Goal: Information Seeking & Learning: Learn about a topic

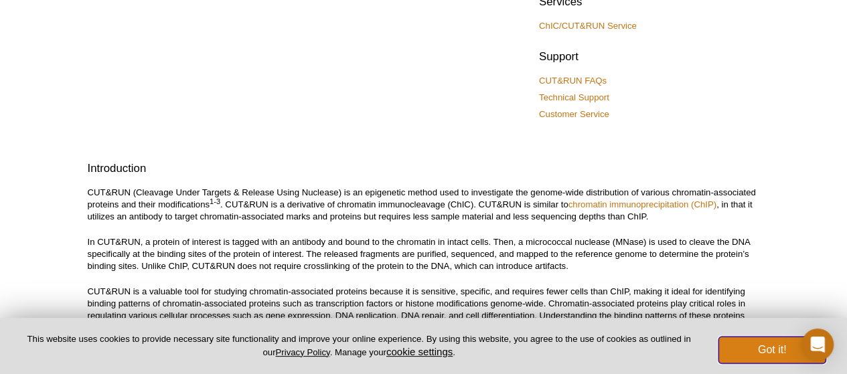
click at [754, 348] on button "Got it!" at bounding box center [771, 350] width 107 height 27
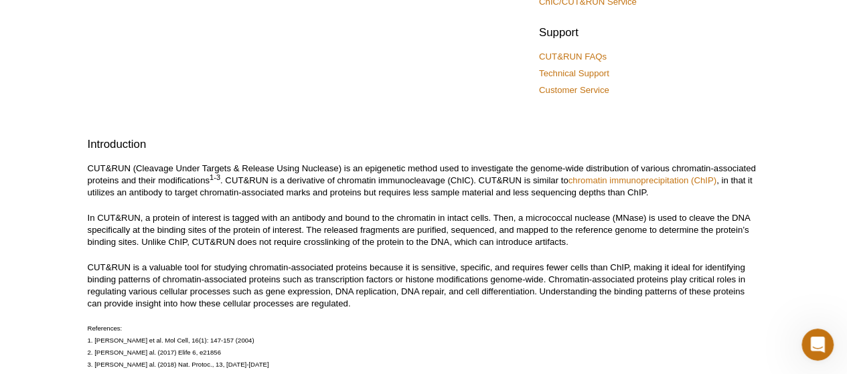
scroll to position [313, 0]
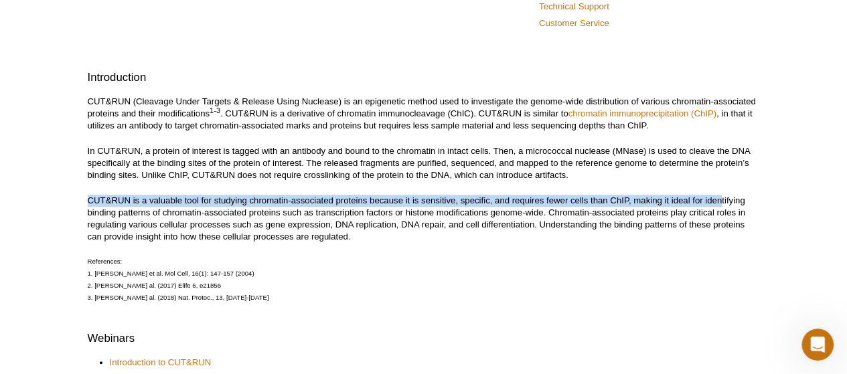
drag, startPoint x: 83, startPoint y: 199, endPoint x: 721, endPoint y: 200, distance: 638.1
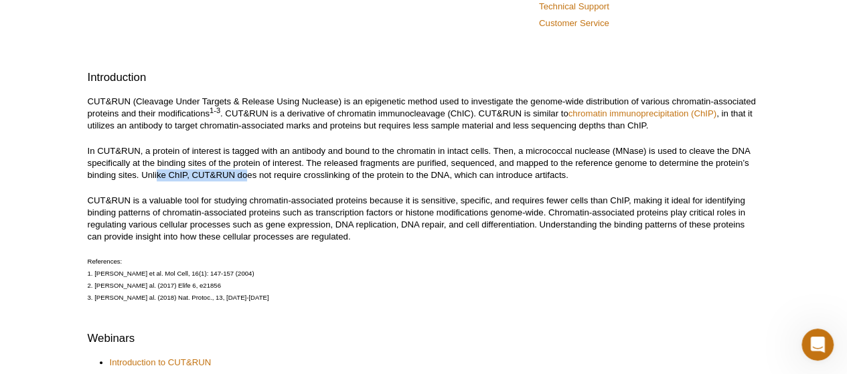
drag, startPoint x: 155, startPoint y: 173, endPoint x: 248, endPoint y: 174, distance: 92.4
click at [248, 174] on p "In CUT&RUN, a protein of interest is tagged with an antibody and bound to the c…" at bounding box center [424, 163] width 672 height 36
click at [237, 179] on p "In CUT&RUN, a protein of interest is tagged with an antibody and bound to the c…" at bounding box center [424, 163] width 672 height 36
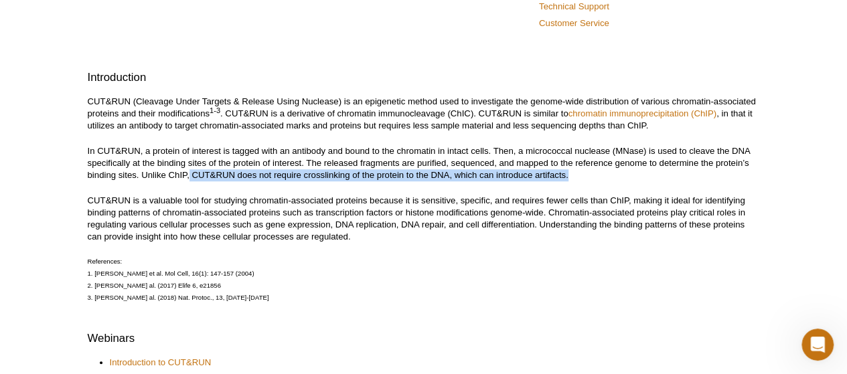
drag, startPoint x: 190, startPoint y: 171, endPoint x: 595, endPoint y: 181, distance: 404.5
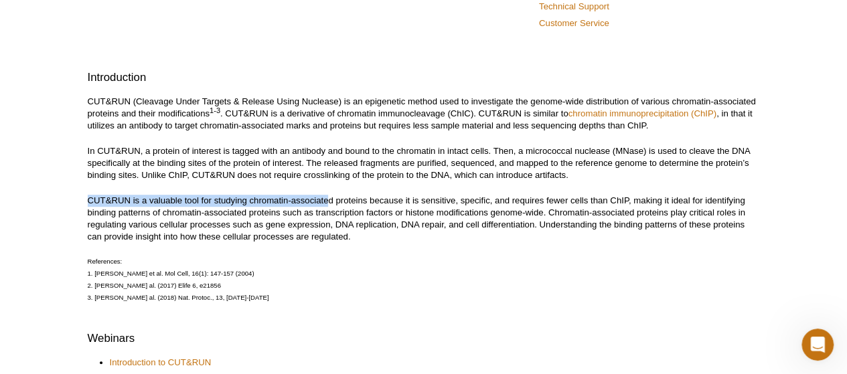
drag, startPoint x: 82, startPoint y: 197, endPoint x: 328, endPoint y: 197, distance: 245.7
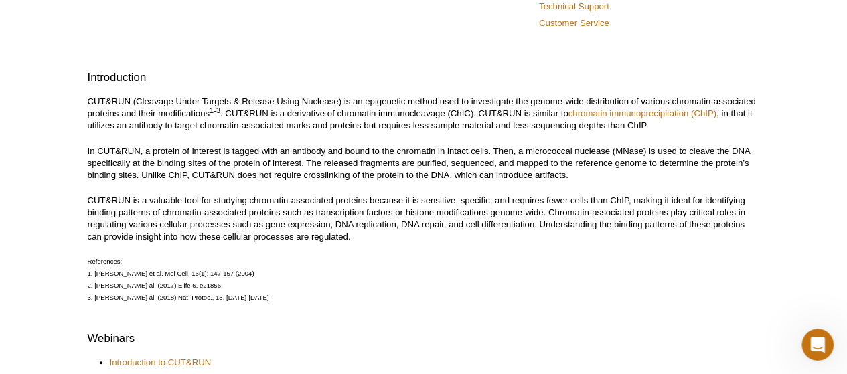
drag, startPoint x: 332, startPoint y: 203, endPoint x: 418, endPoint y: 198, distance: 85.9
click at [332, 204] on p "CUT&RUN is a valuable tool for studying chromatin-associated proteins because i…" at bounding box center [424, 219] width 672 height 48
drag, startPoint x: 121, startPoint y: 213, endPoint x: 306, endPoint y: 213, distance: 184.8
click at [306, 213] on p "CUT&RUN is a valuable tool for studying chromatin-associated proteins because i…" at bounding box center [424, 219] width 672 height 48
click at [339, 212] on p "CUT&RUN is a valuable tool for studying chromatin-associated proteins because i…" at bounding box center [424, 219] width 672 height 48
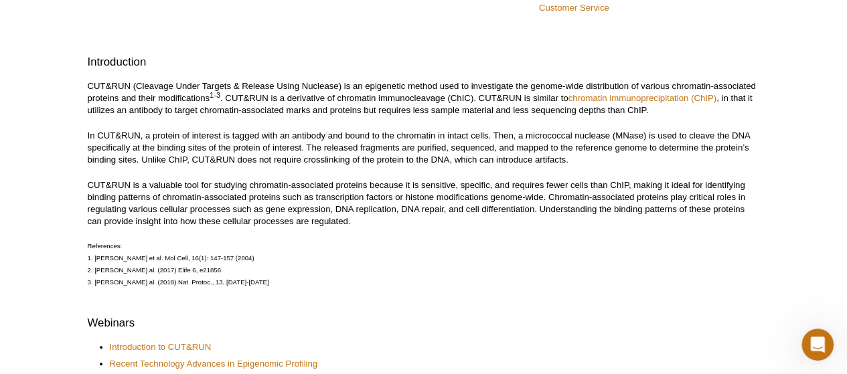
scroll to position [335, 0]
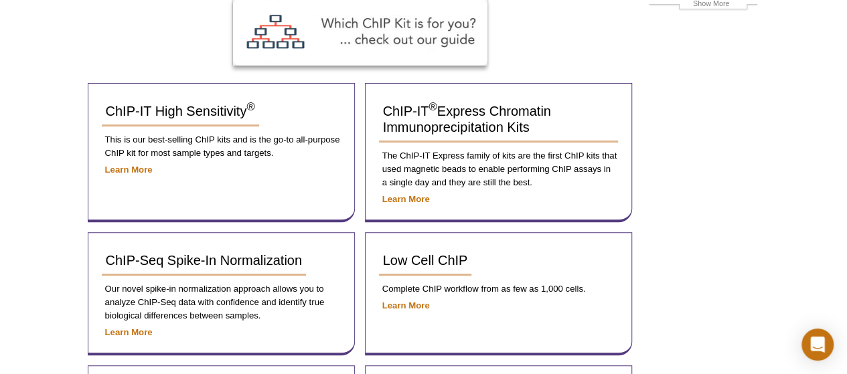
scroll to position [201, 0]
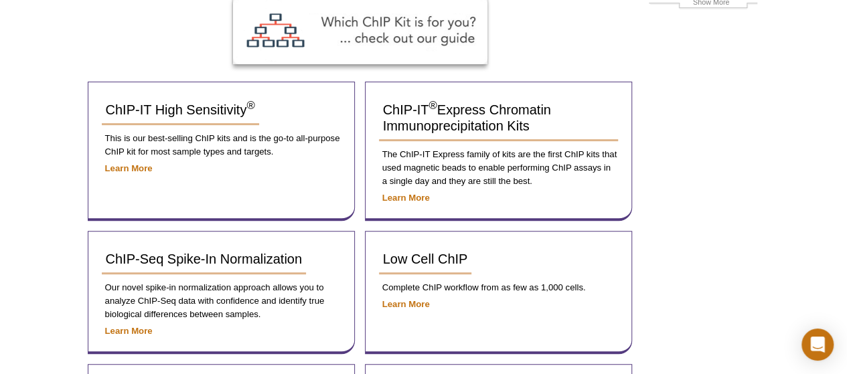
click at [65, 162] on div "Active Motif Logo Enabling Epigenetics Research 0 Search Skip to content Active…" at bounding box center [423, 350] width 847 height 1102
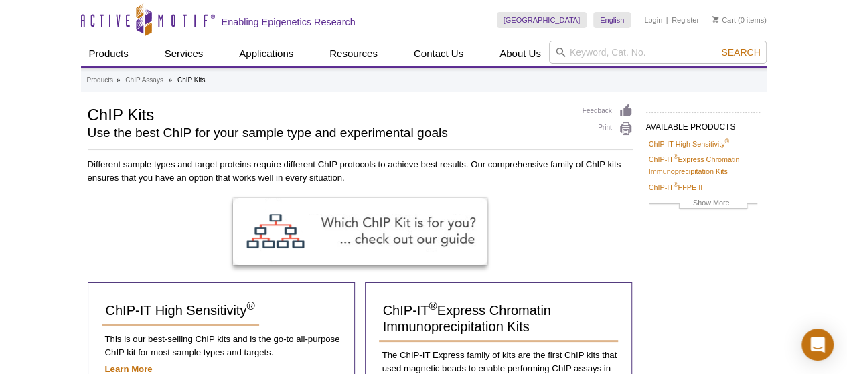
scroll to position [67, 0]
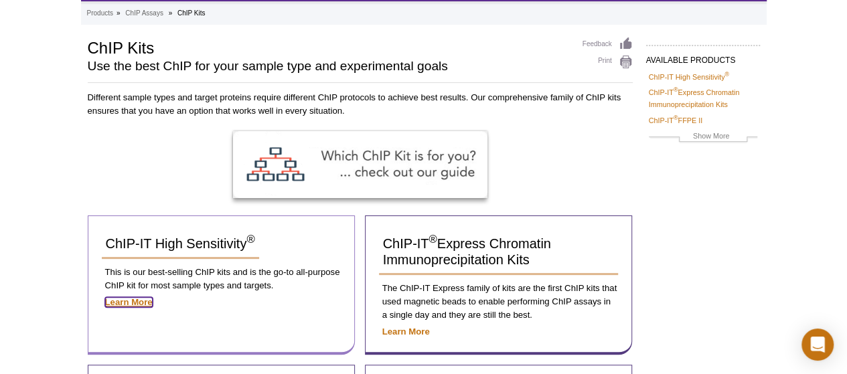
click at [132, 297] on strong "Learn More" at bounding box center [129, 302] width 48 height 10
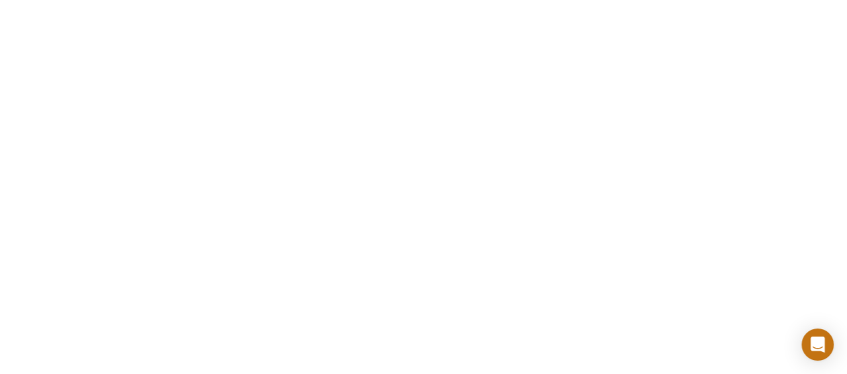
scroll to position [469, 0]
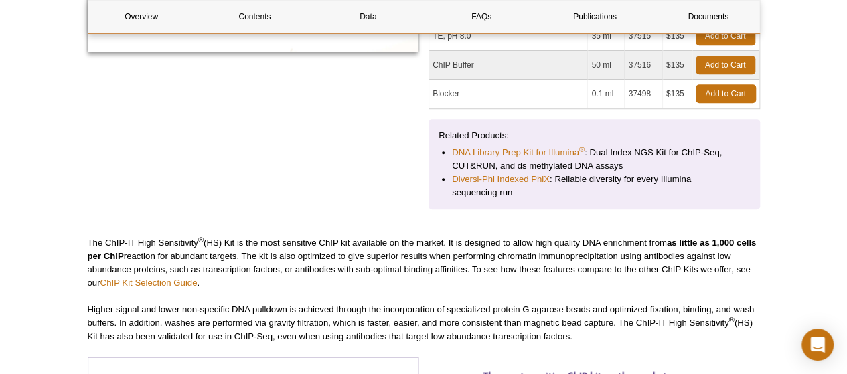
scroll to position [469, 0]
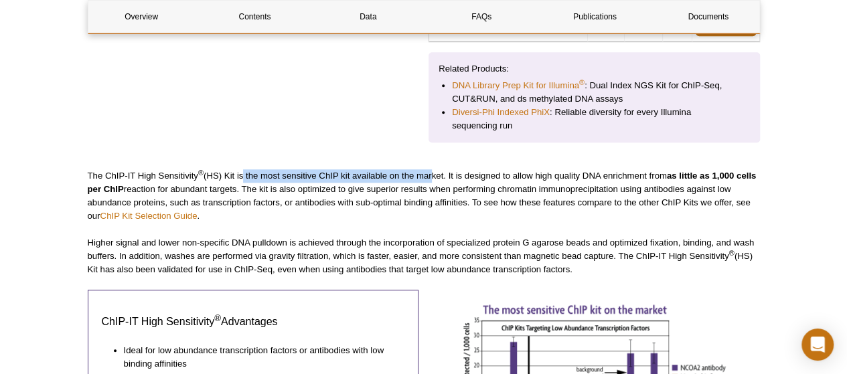
drag, startPoint x: 242, startPoint y: 177, endPoint x: 431, endPoint y: 175, distance: 188.8
click at [431, 175] on p "The ChIP-IT High Sensitivity ® (HS) Kit is the most sensitive ChIP kit availabl…" at bounding box center [424, 196] width 672 height 54
click at [475, 171] on p "The ChIP-IT High Sensitivity ® (HS) Kit is the most sensitive ChIP kit availabl…" at bounding box center [424, 196] width 672 height 54
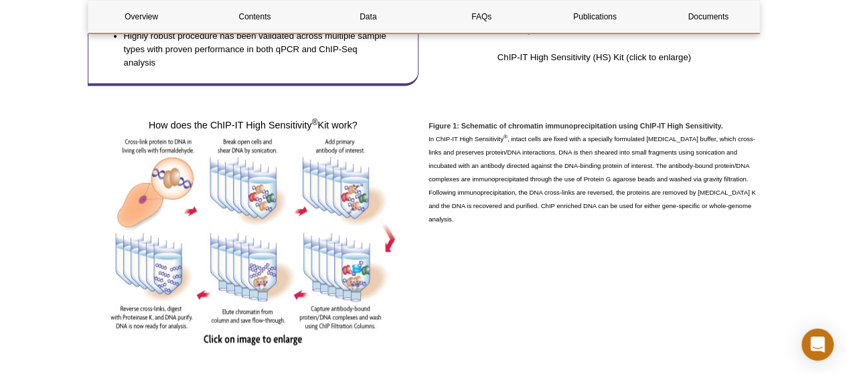
scroll to position [918, 0]
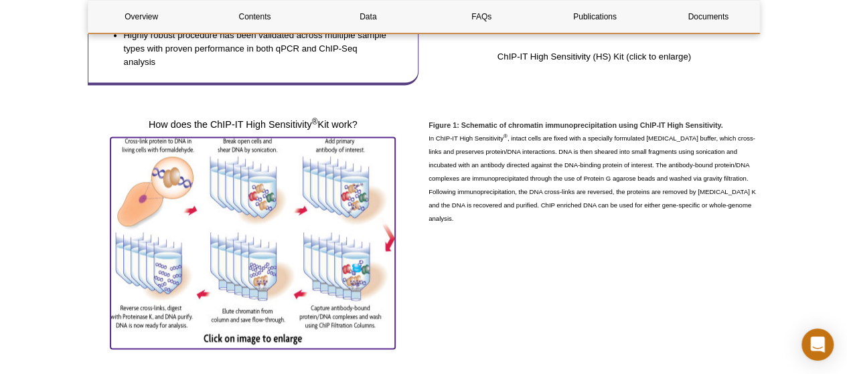
click at [130, 147] on img at bounding box center [252, 241] width 285 height 208
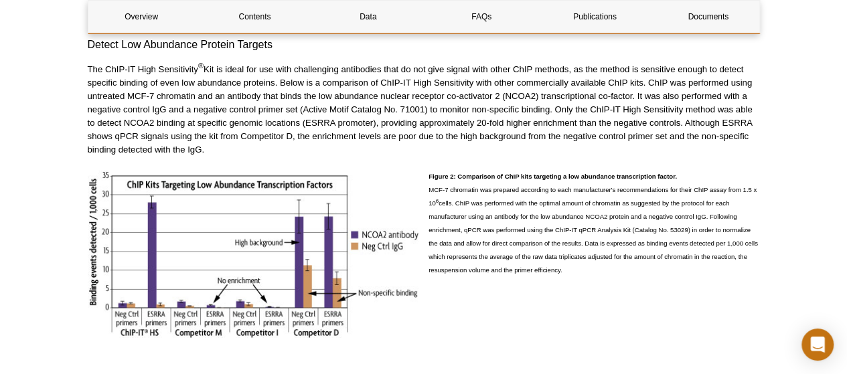
scroll to position [2195, 0]
